Goal: Information Seeking & Learning: Check status

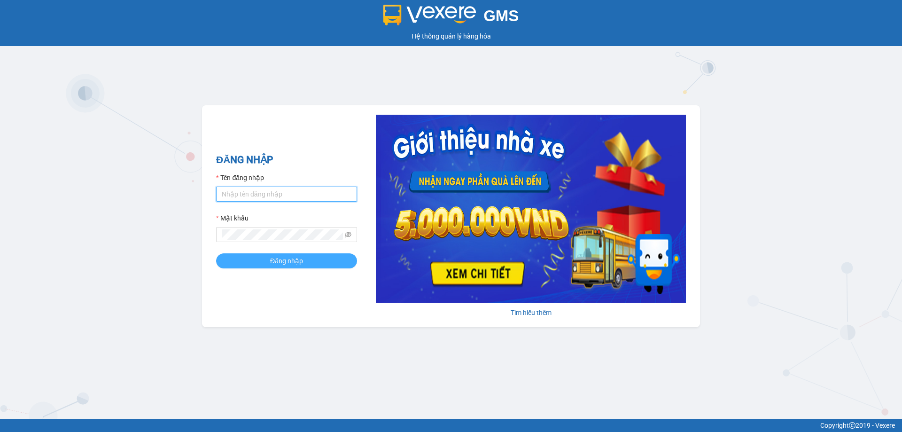
type input "bagahophong.tuanhung"
click at [302, 256] on span "Đăng nhập" at bounding box center [286, 260] width 33 height 10
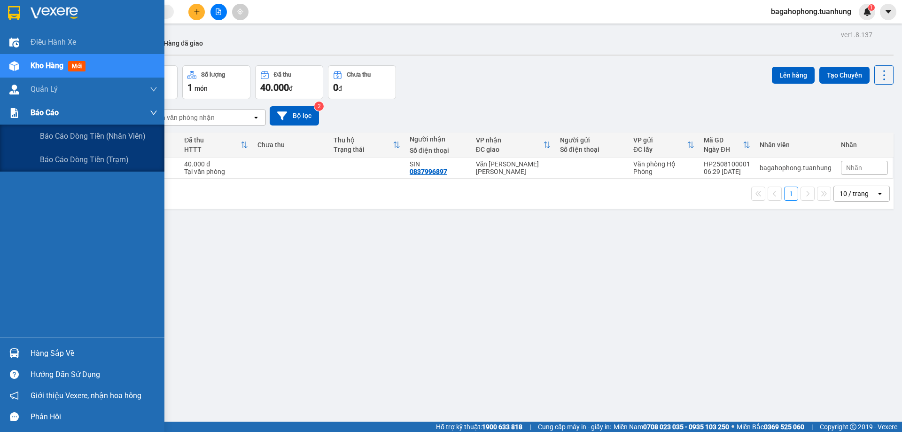
click at [69, 108] on div "Báo cáo" at bounding box center [94, 112] width 127 height 23
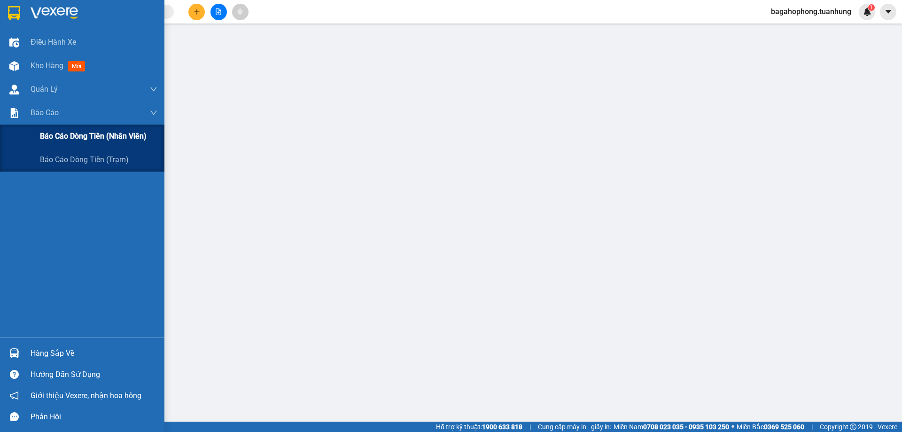
click at [64, 136] on span "Báo cáo dòng tiền (nhân viên)" at bounding box center [93, 136] width 107 height 12
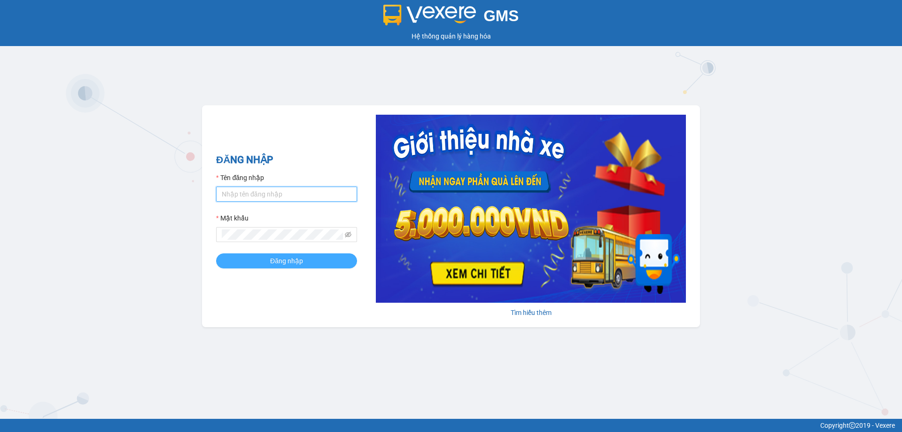
type input "bagahophong.tuanhung"
click at [286, 258] on span "Đăng nhập" at bounding box center [286, 260] width 33 height 10
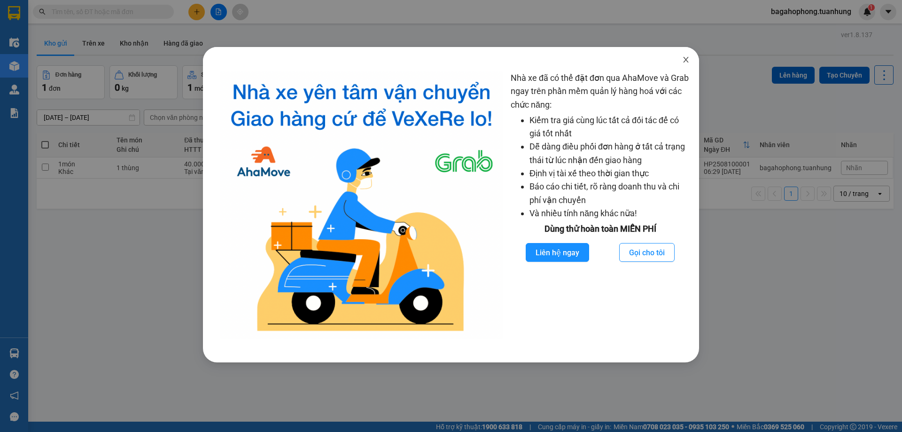
click at [685, 59] on icon "close" at bounding box center [686, 60] width 8 height 8
